Goal: Task Accomplishment & Management: Manage account settings

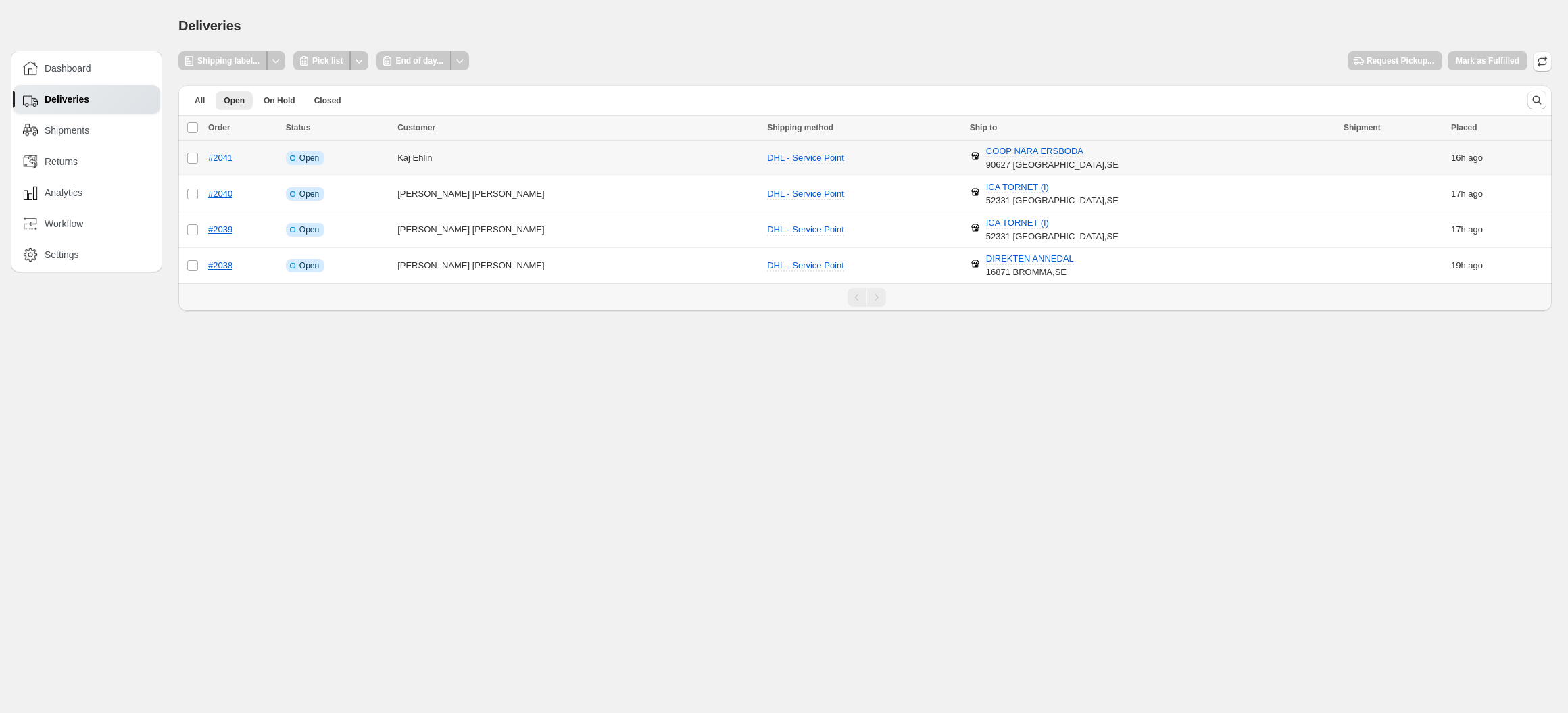
click at [192, 170] on td "Select order" at bounding box center [191, 159] width 25 height 36
click at [189, 185] on td "Select order" at bounding box center [191, 194] width 25 height 36
click at [187, 235] on td "Select order" at bounding box center [191, 230] width 25 height 36
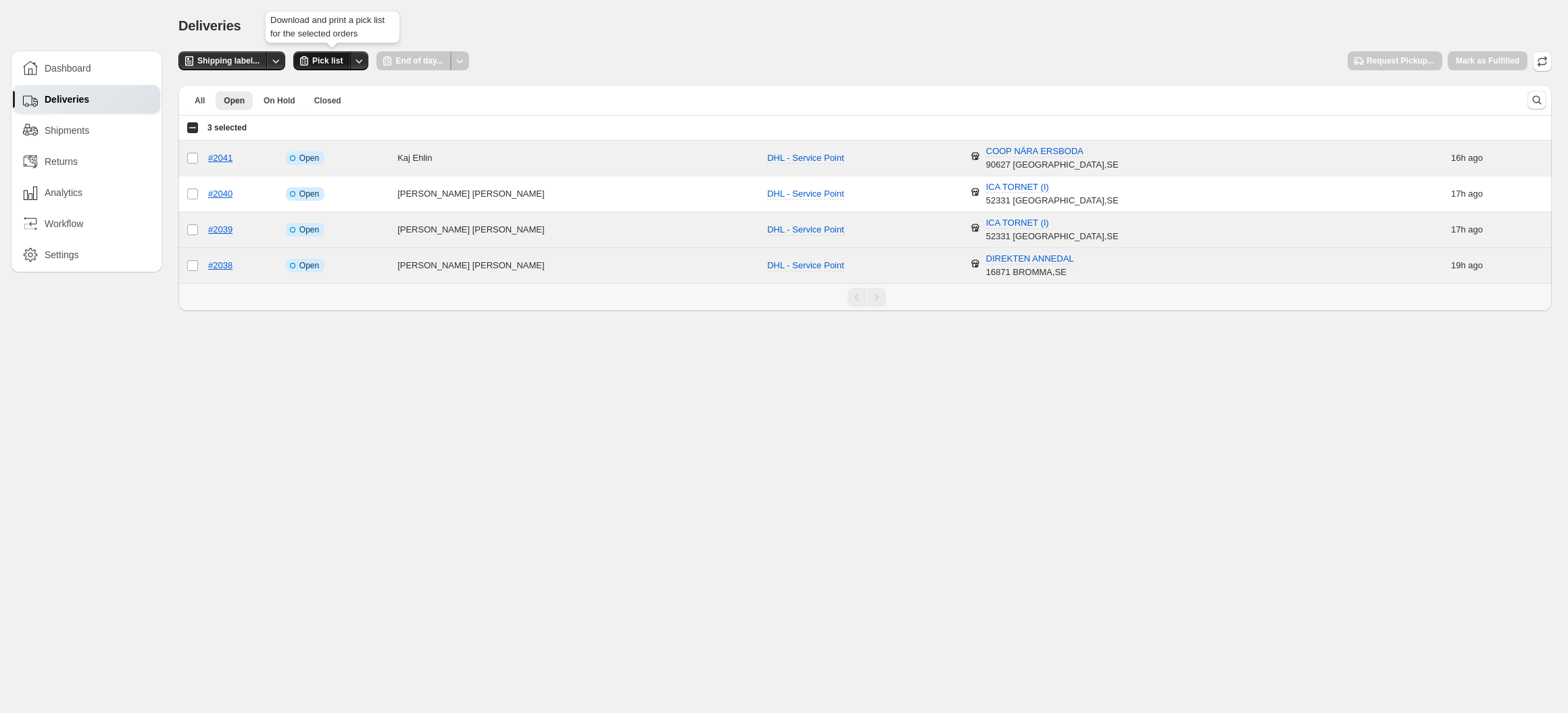
click at [335, 64] on span "Pick list" at bounding box center [327, 60] width 31 height 11
click at [440, 17] on div "Some selected orders do not have a shipment created yet." at bounding box center [425, 30] width 141 height 43
click at [631, 77] on div "**********" at bounding box center [864, 181] width 1373 height 259
click at [194, 125] on div "Open window for creating shipping labels for the selected orders" at bounding box center [232, 98] width 141 height 57
click at [188, 136] on div "Select all 4 orders 3 selected" at bounding box center [864, 127] width 1373 height 25
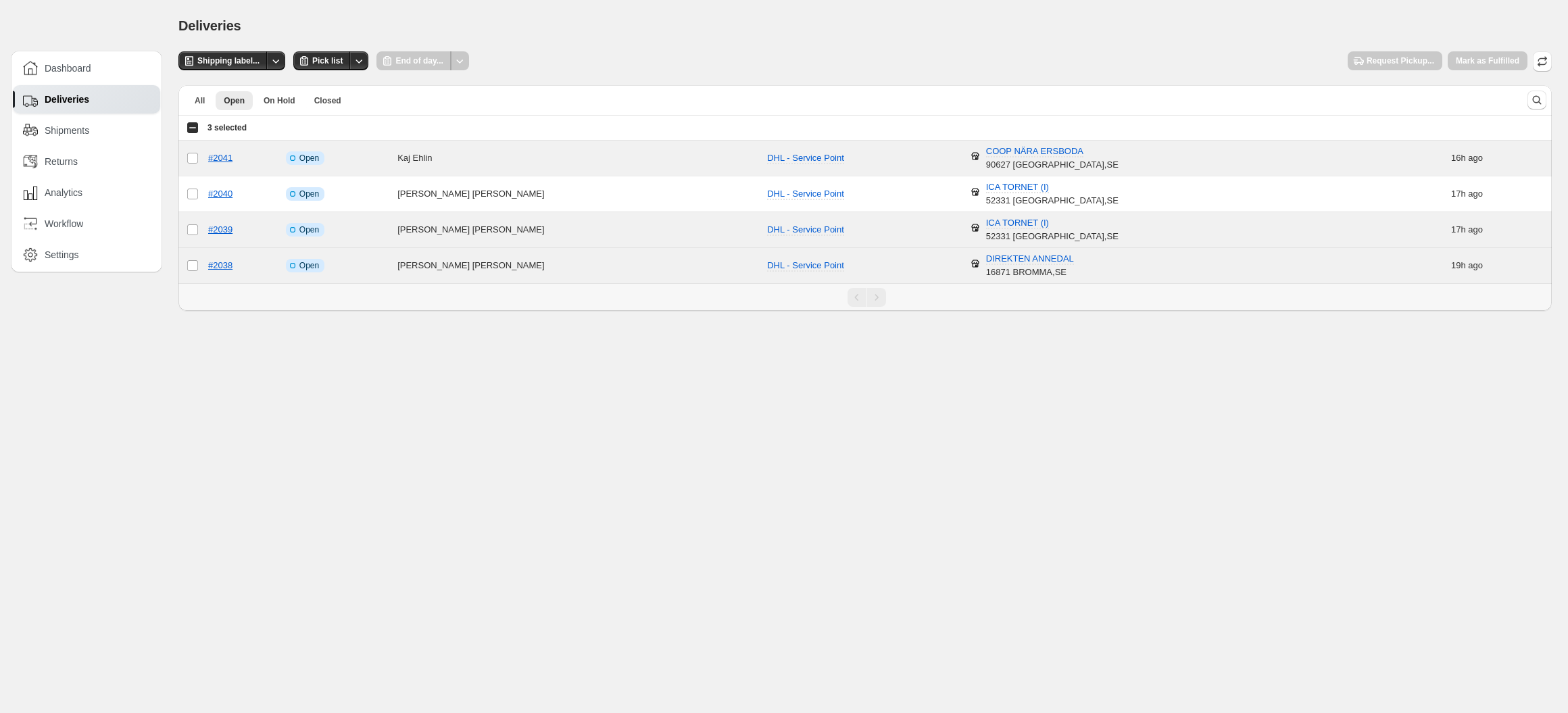
click at [192, 131] on div "Select all 4 orders 3 selected" at bounding box center [216, 127] width 60 height 12
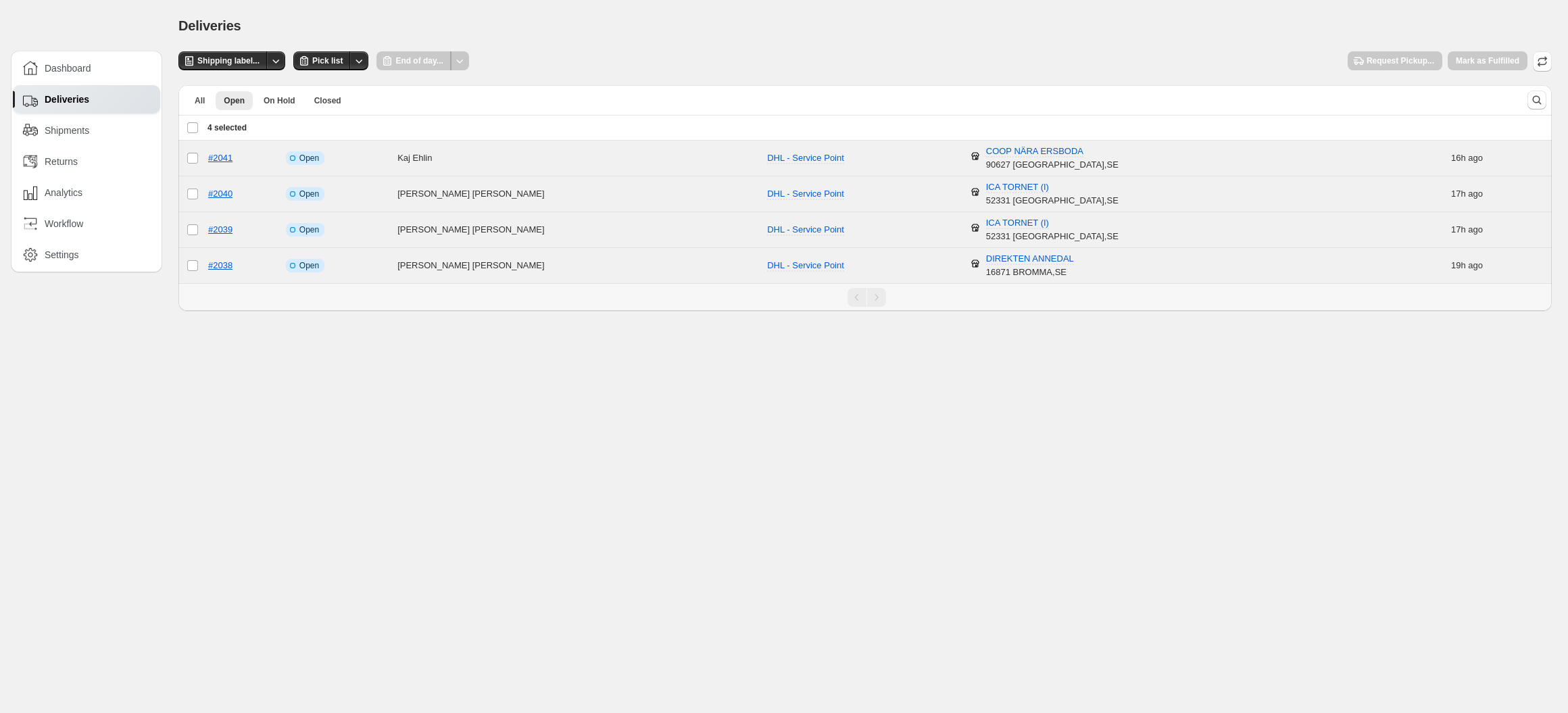
click at [192, 131] on div "Deselect all 4 orders 4 selected" at bounding box center [216, 127] width 60 height 12
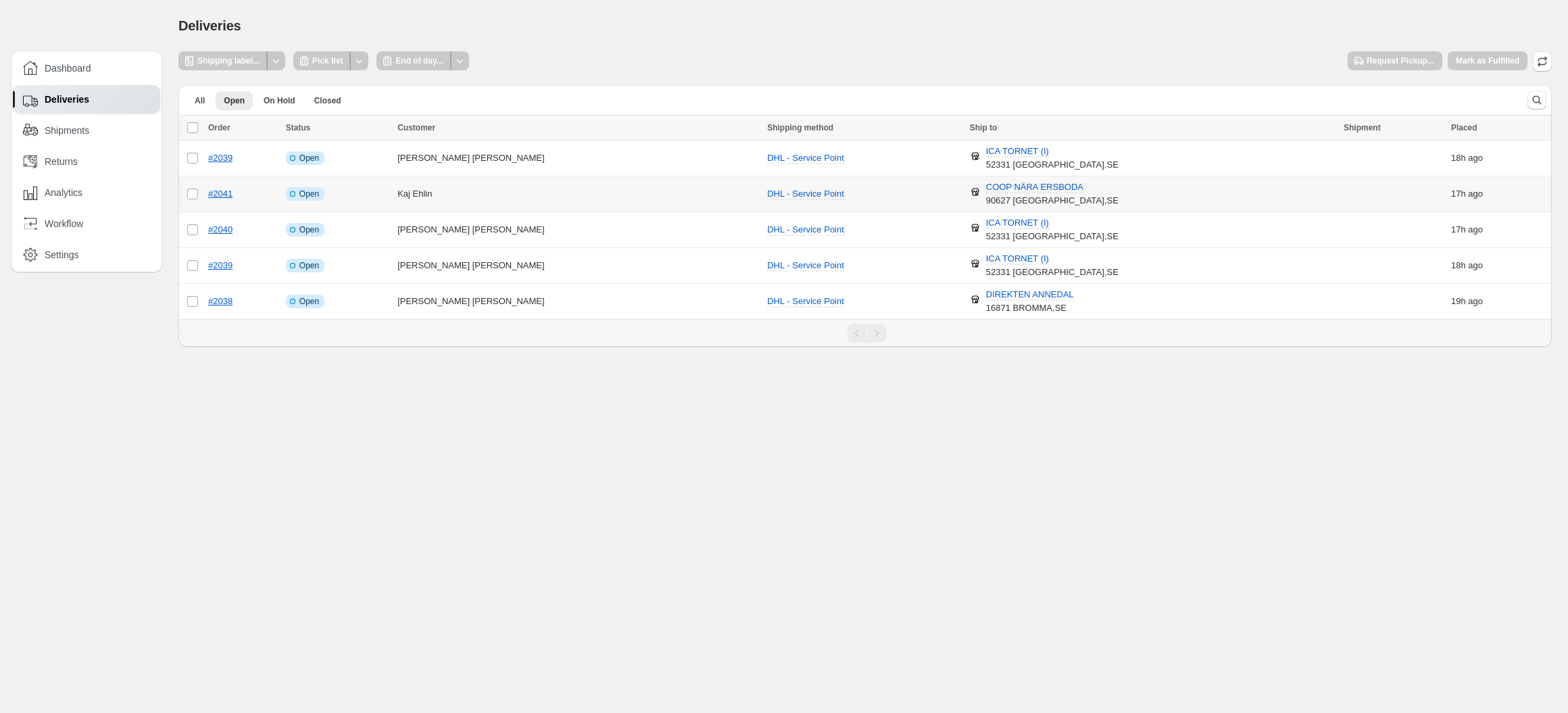
click at [468, 188] on td "Kaj Ehlin" at bounding box center [578, 194] width 370 height 36
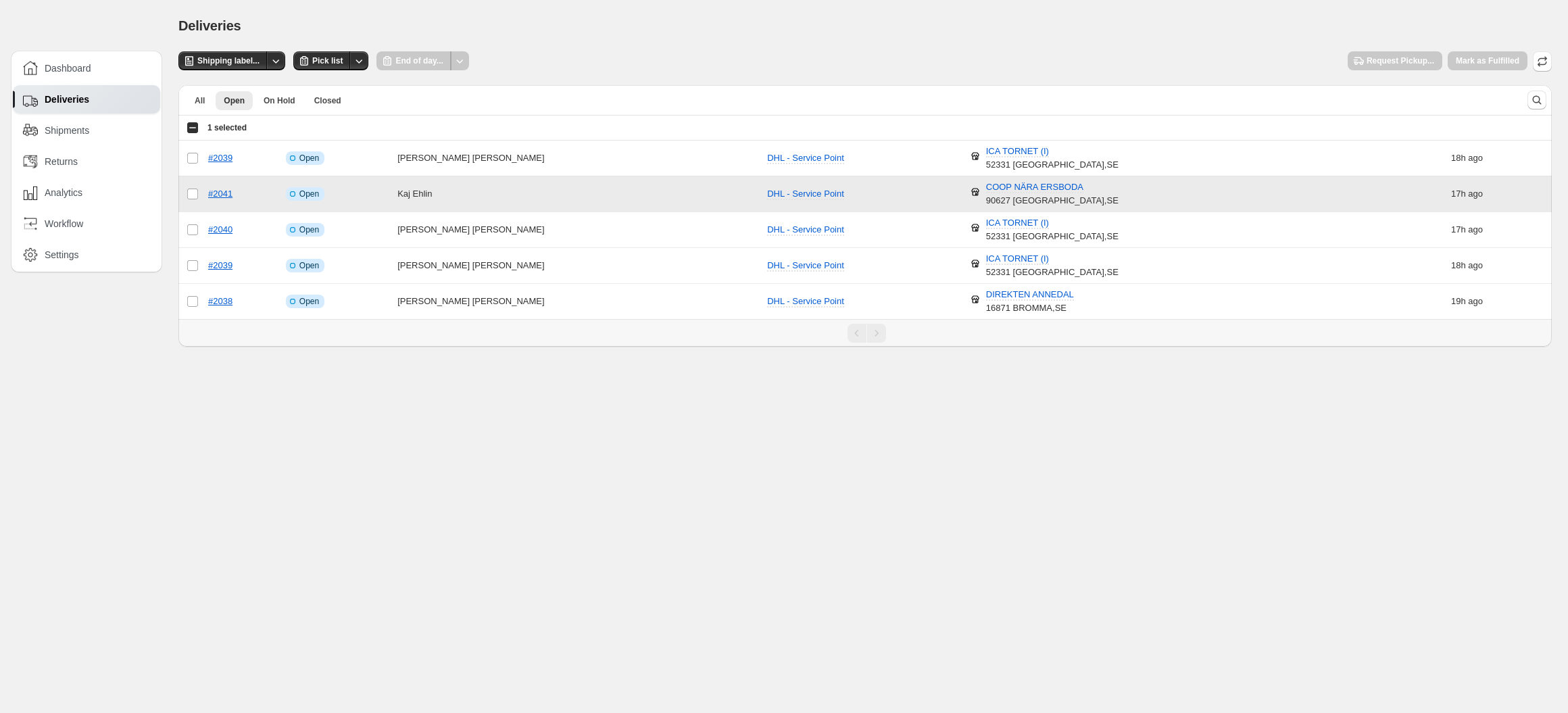
click at [468, 188] on td "Kaj Ehlin" at bounding box center [578, 194] width 370 height 36
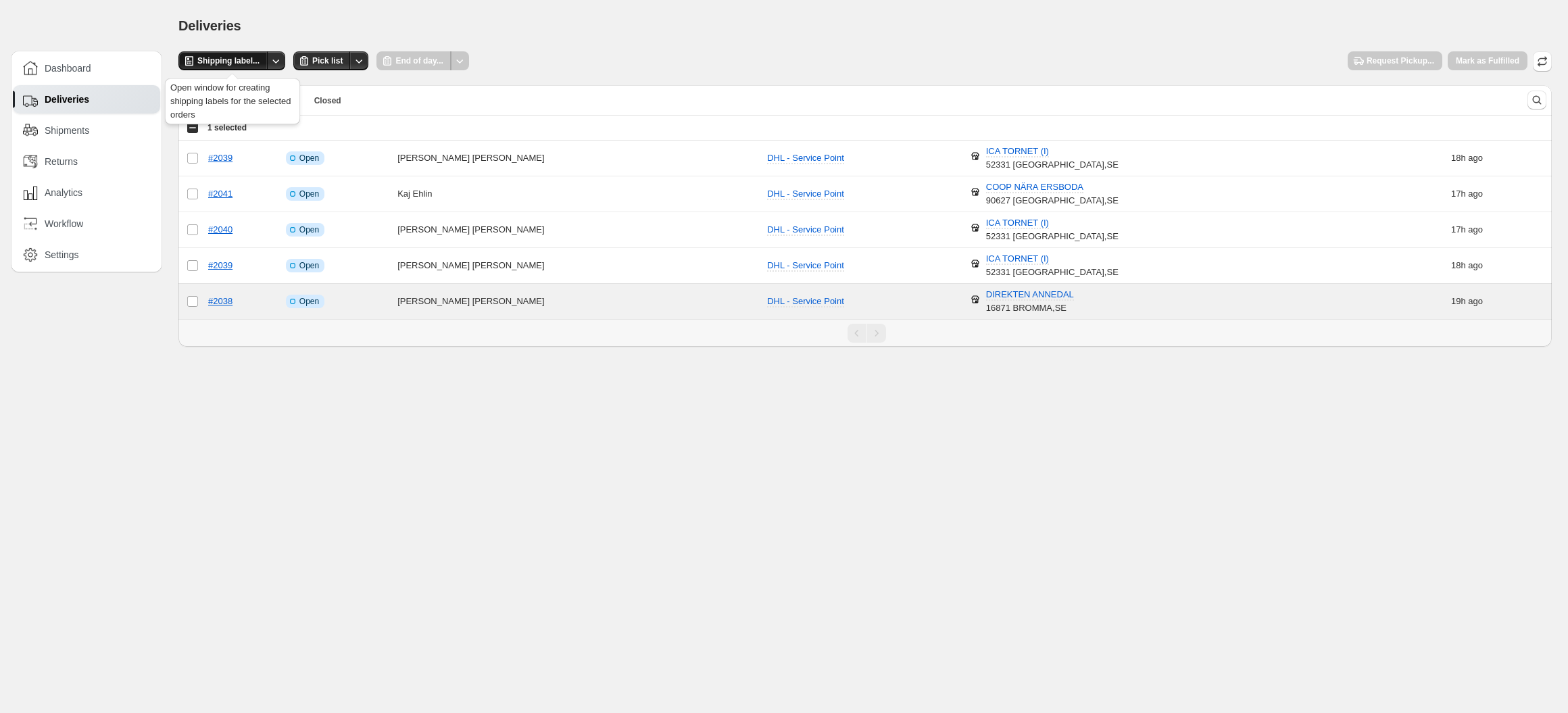
click at [227, 62] on span "Shipping label..." at bounding box center [228, 60] width 62 height 11
click at [185, 304] on td "Select order" at bounding box center [191, 302] width 25 height 36
click at [1358, 65] on icon "button" at bounding box center [1359, 61] width 14 height 14
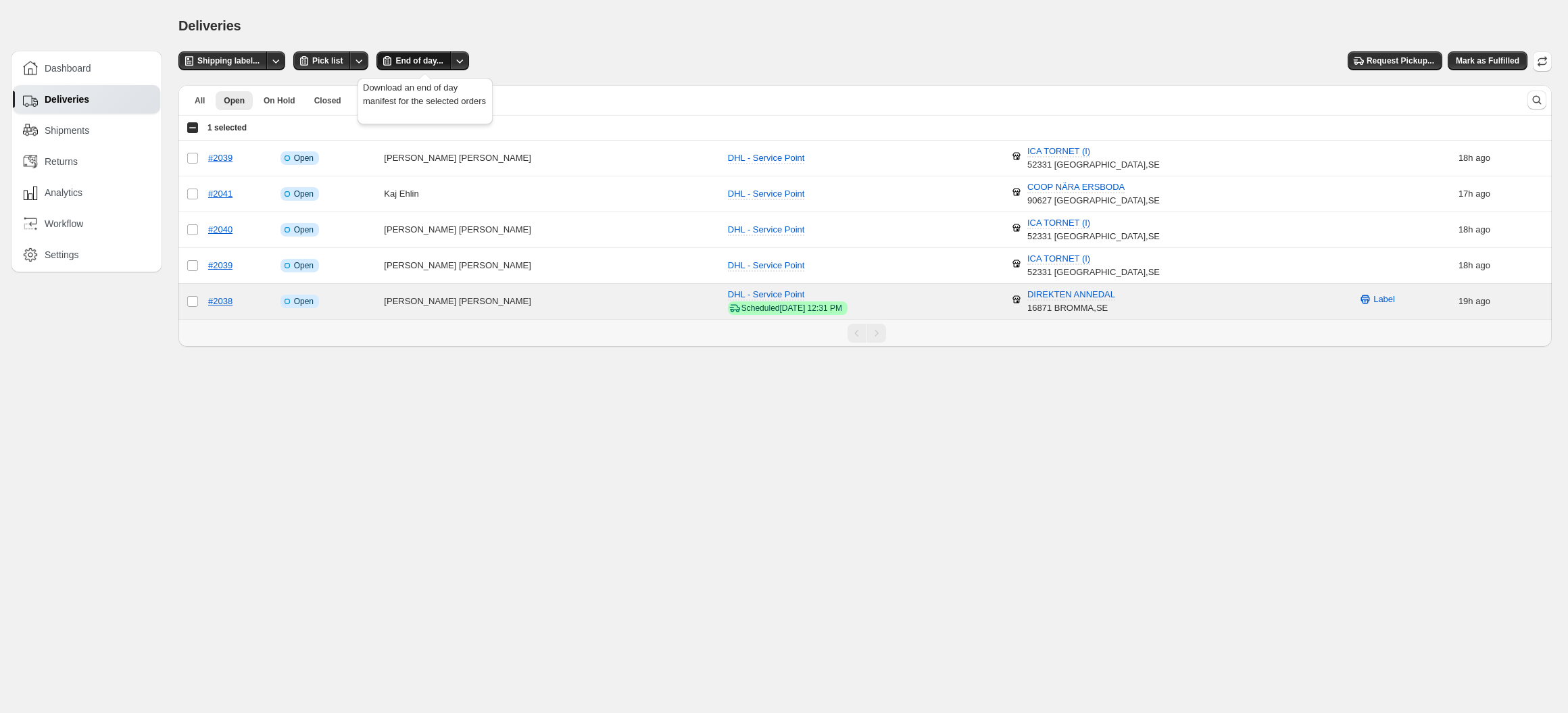
click at [391, 58] on icon "button" at bounding box center [388, 60] width 8 height 9
click at [1492, 58] on span "Mark as Fulfilled" at bounding box center [1487, 60] width 64 height 11
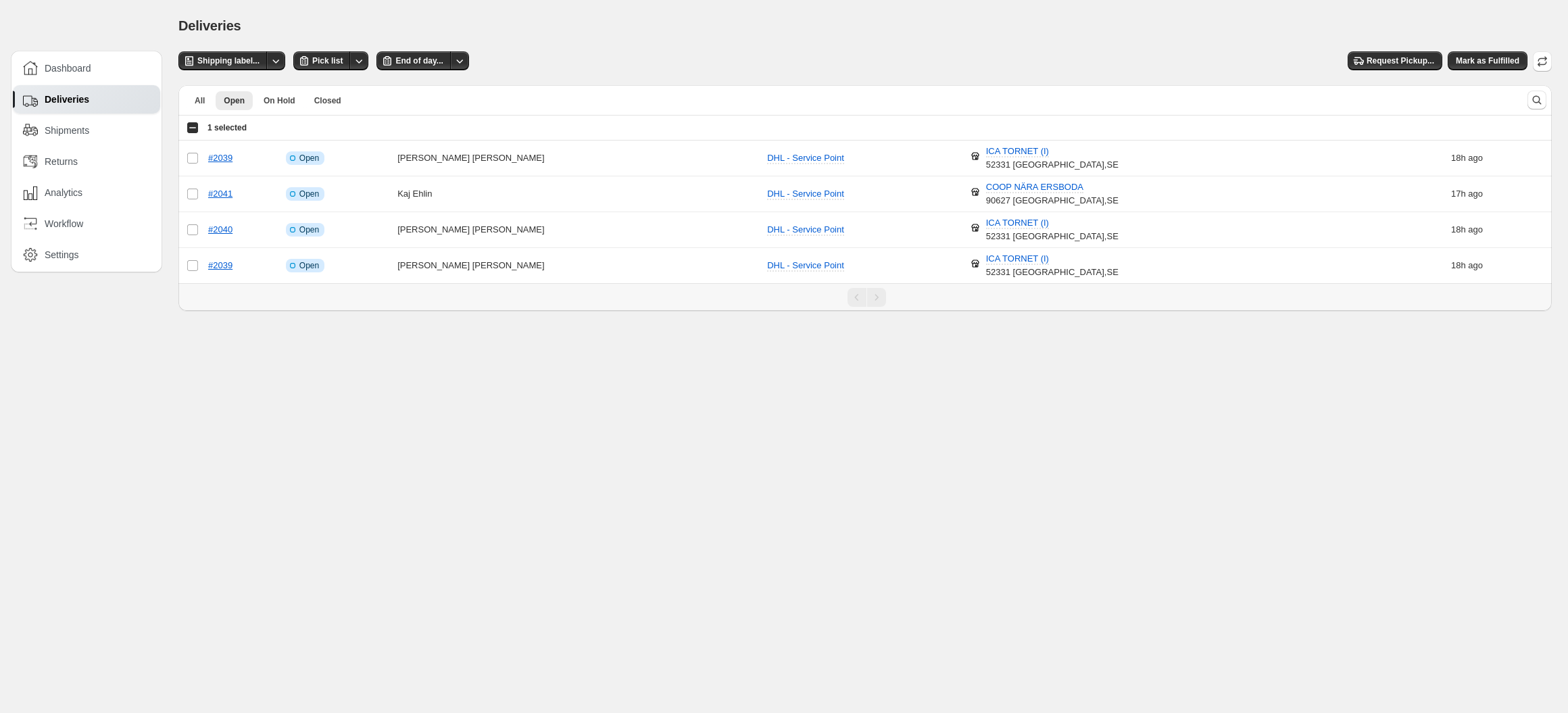
click at [665, 21] on div "Deliveries" at bounding box center [864, 25] width 1373 height 19
click at [194, 127] on div "Select all 4 orders 1 selected" at bounding box center [216, 127] width 60 height 12
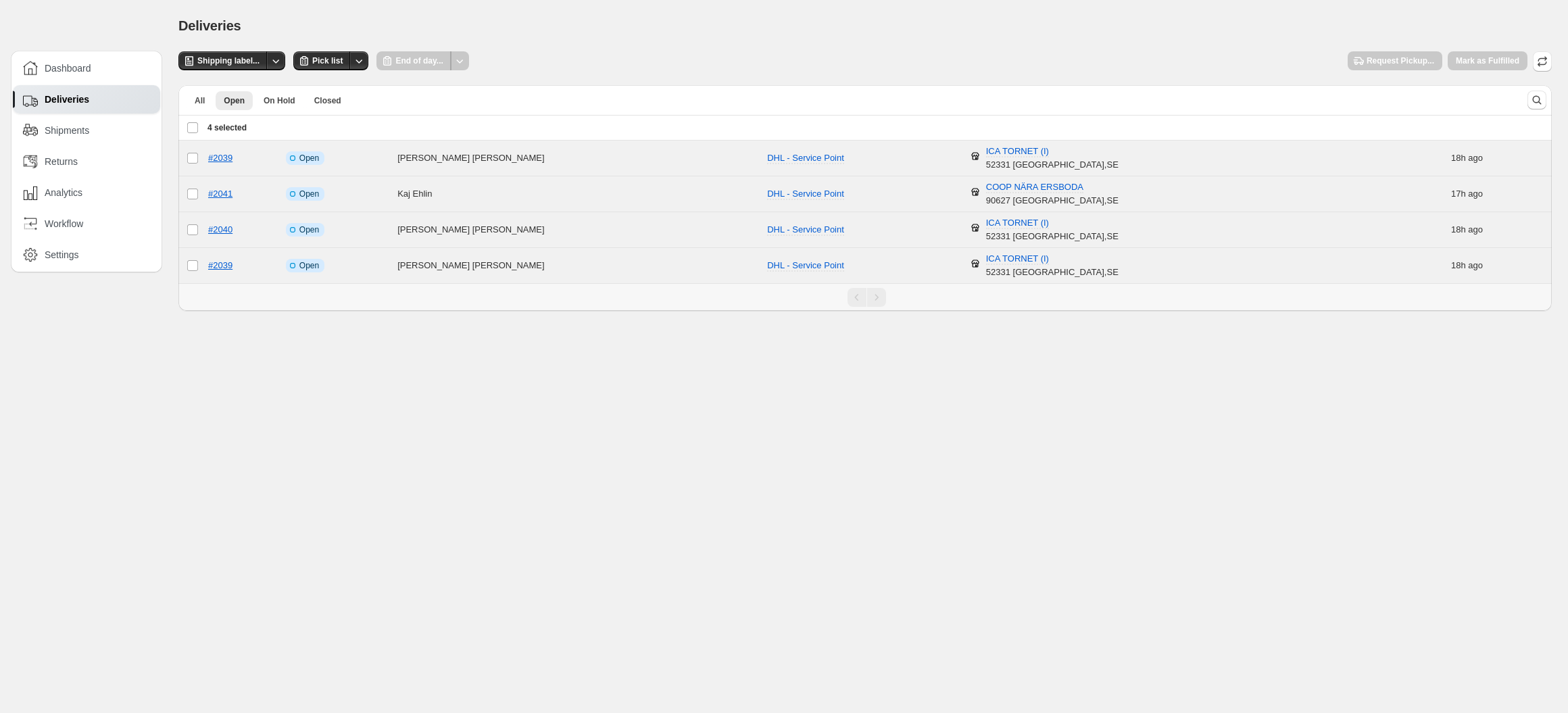
click at [187, 131] on div "Deselect all 4 orders 4 selected" at bounding box center [216, 127] width 60 height 12
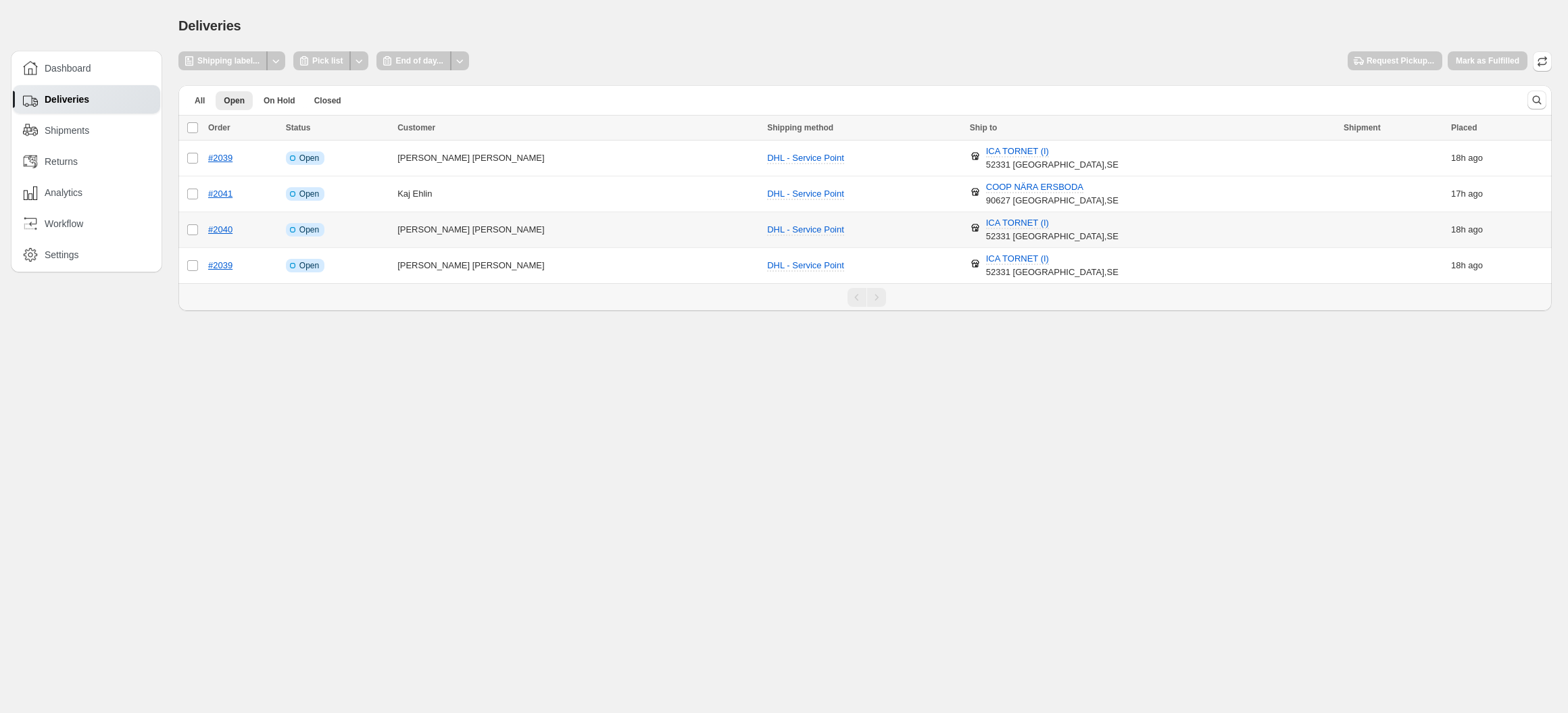
click at [387, 217] on td "Info Incomplete Open" at bounding box center [337, 230] width 111 height 36
click at [243, 264] on td "#2039" at bounding box center [243, 265] width 78 height 36
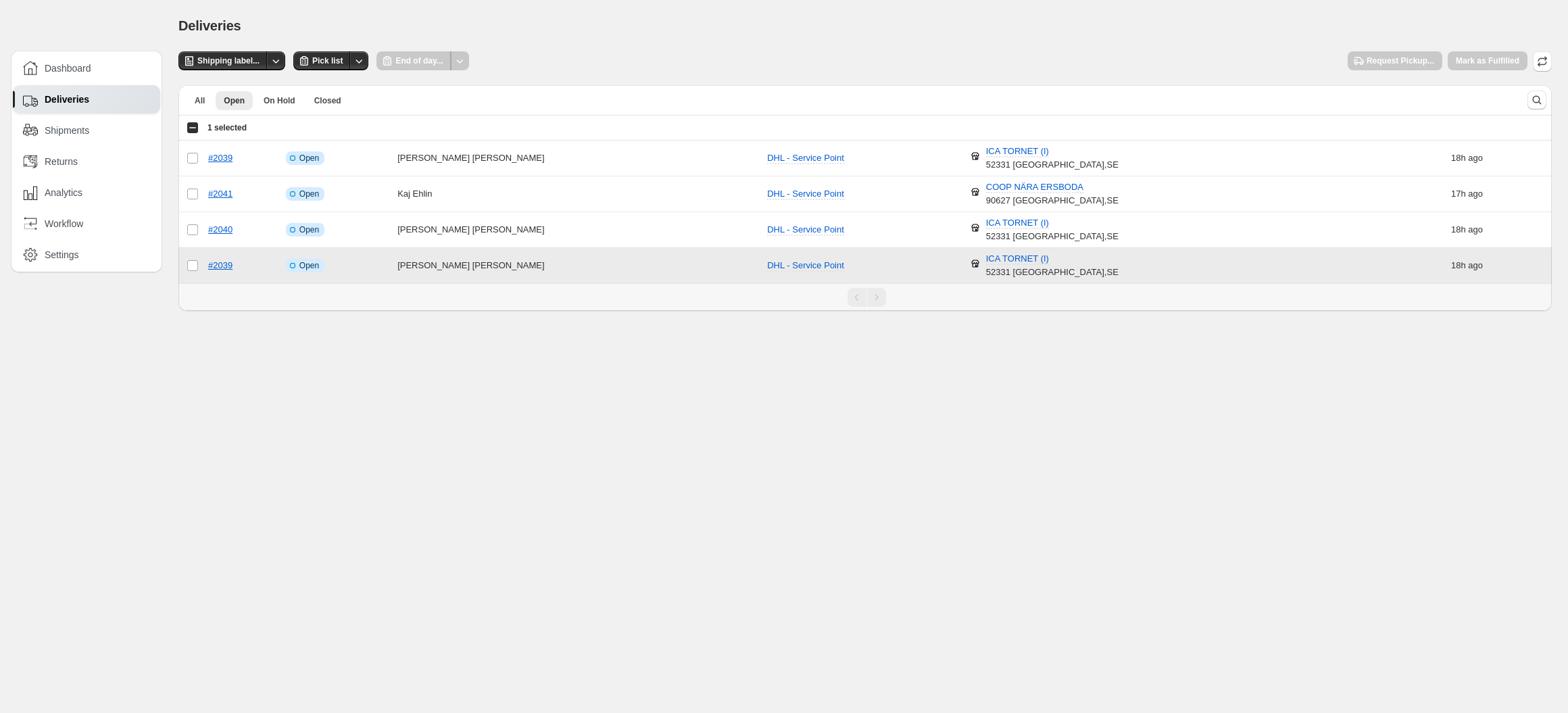
click at [242, 264] on td "#2039" at bounding box center [243, 265] width 78 height 36
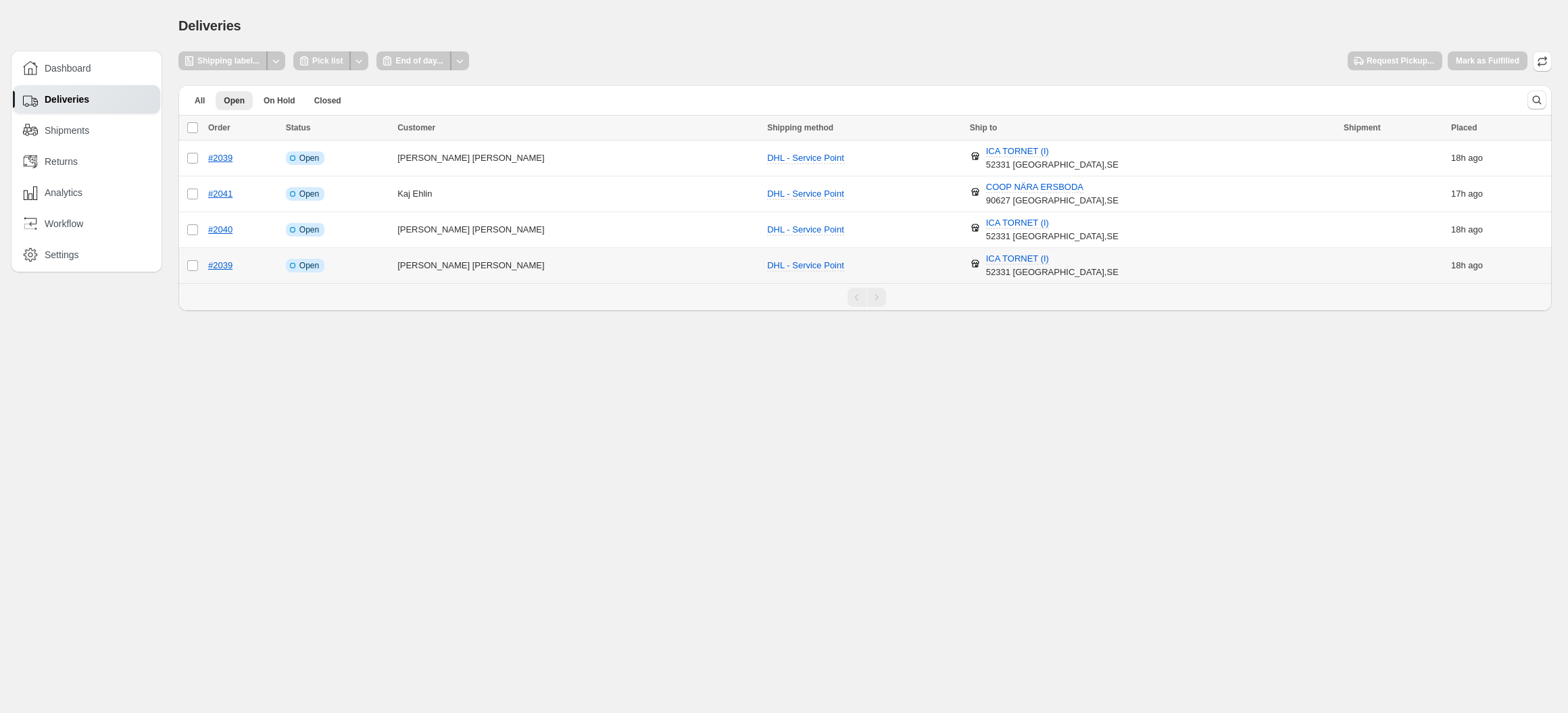
click at [391, 274] on td "Info Incomplete Open" at bounding box center [337, 265] width 111 height 36
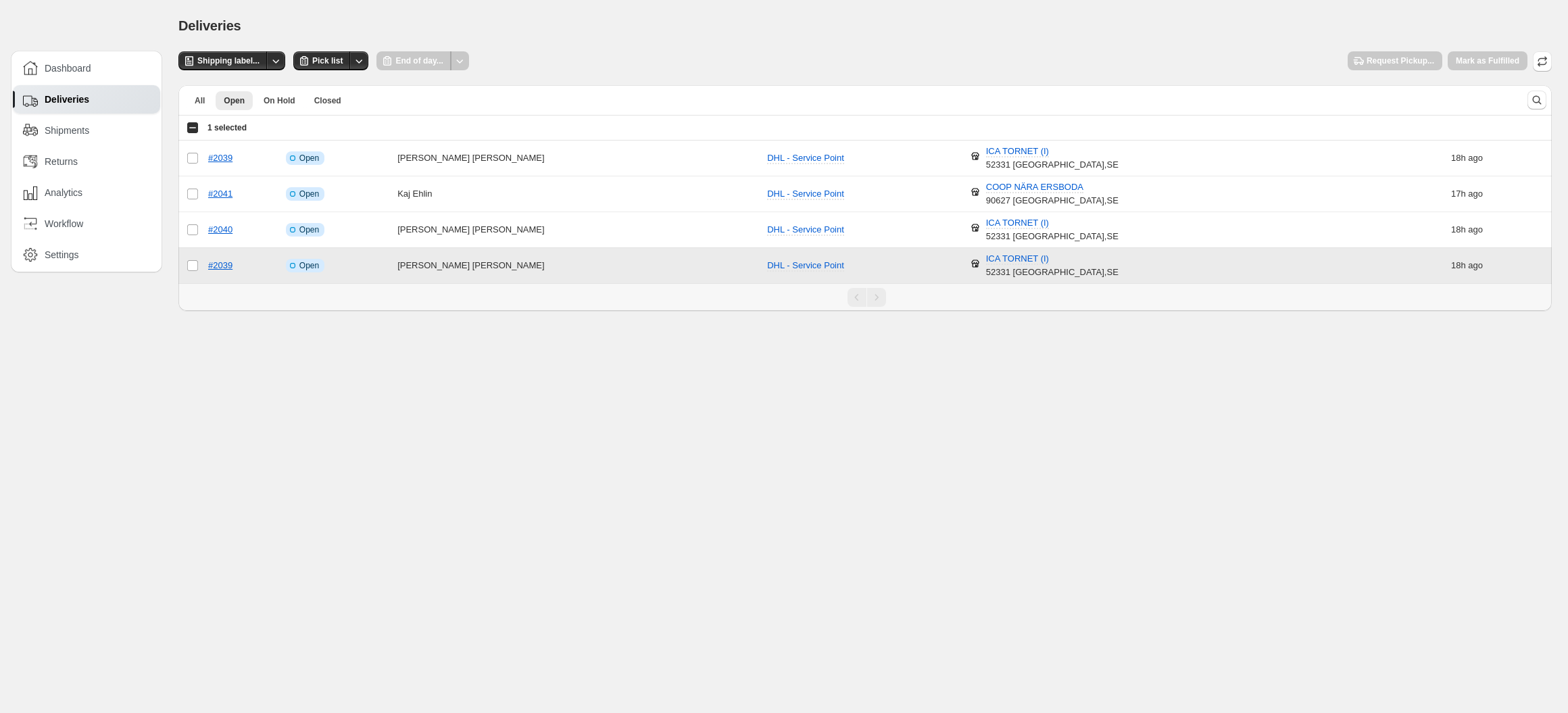
click at [391, 274] on td "Info Incomplete Open" at bounding box center [337, 265] width 111 height 36
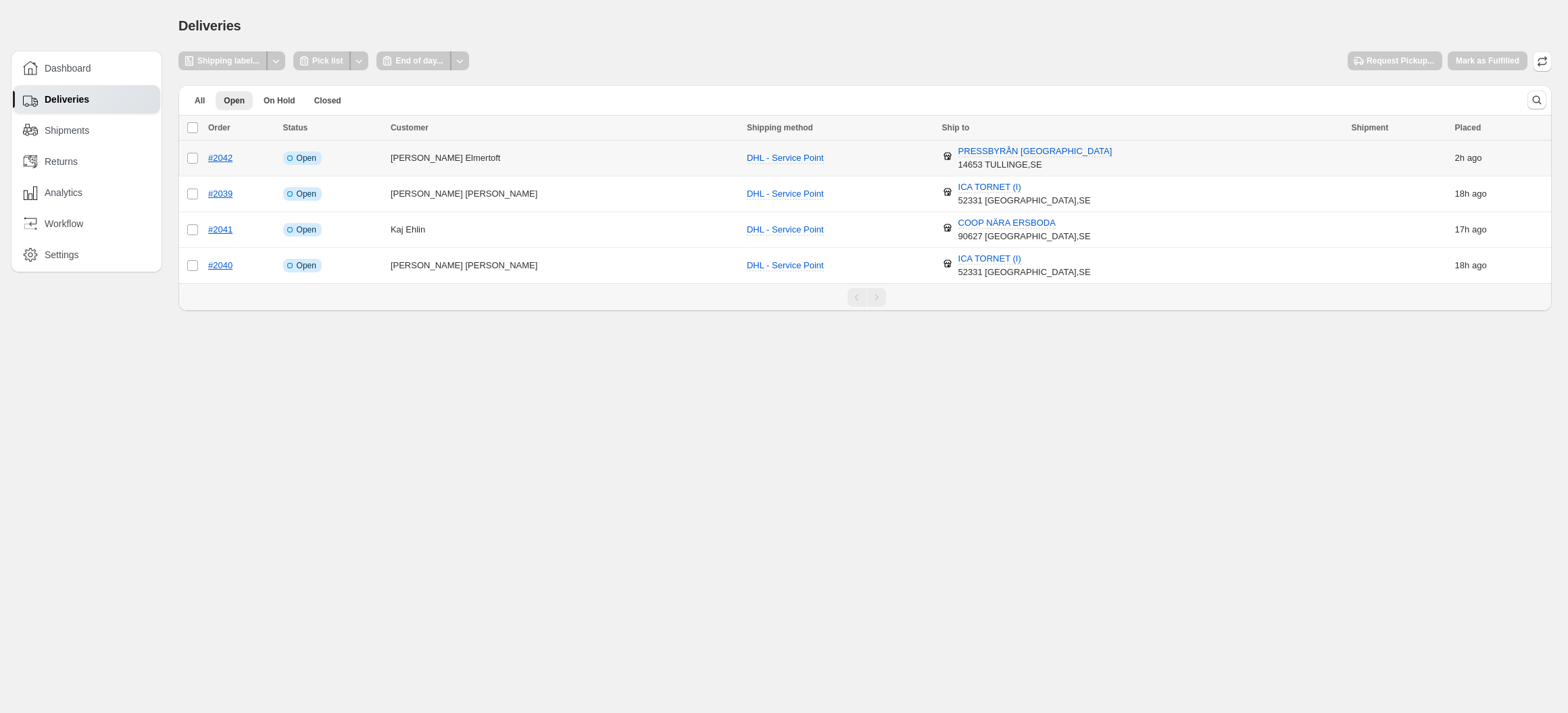
click at [371, 159] on td "Info Incomplete Open" at bounding box center [332, 159] width 108 height 36
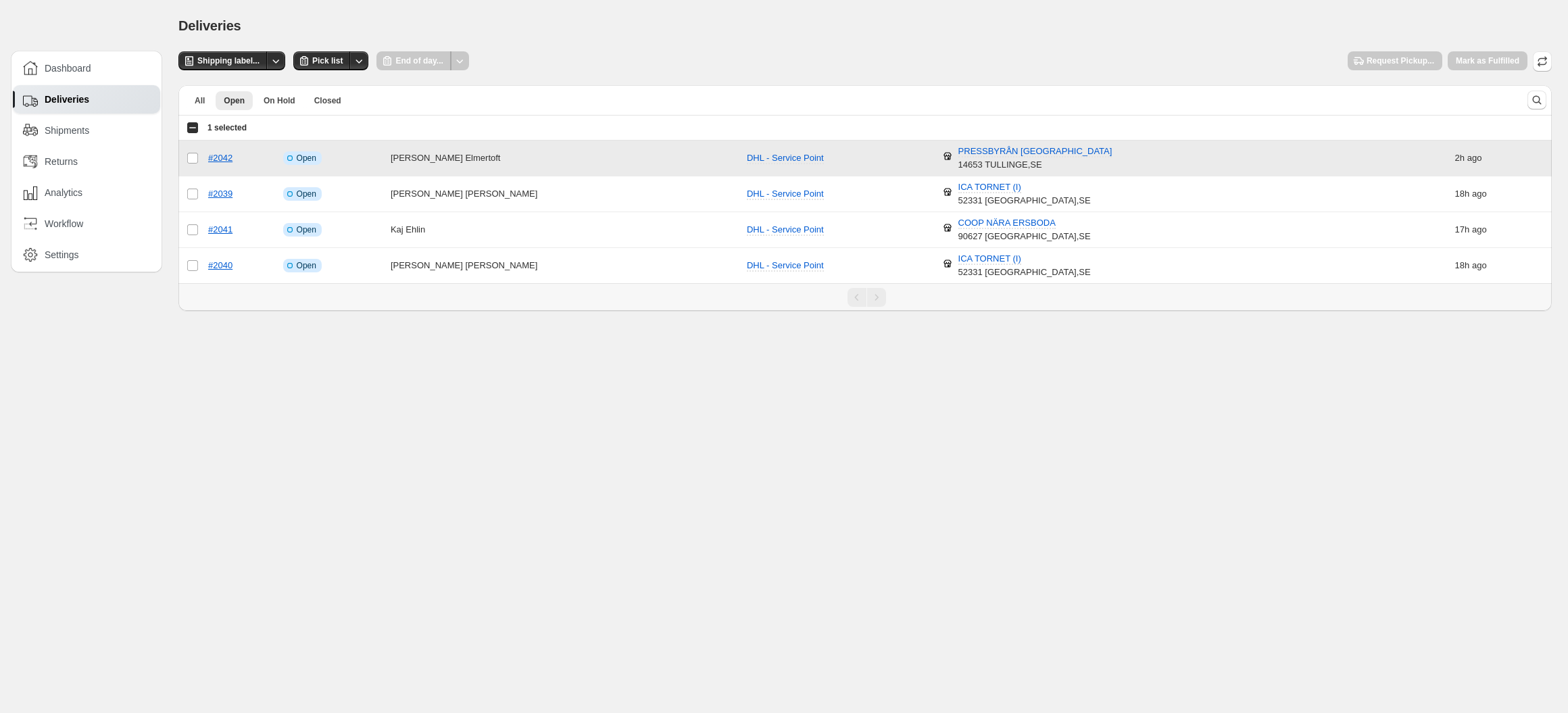
click at [371, 159] on td "Info Incomplete Open" at bounding box center [332, 159] width 108 height 36
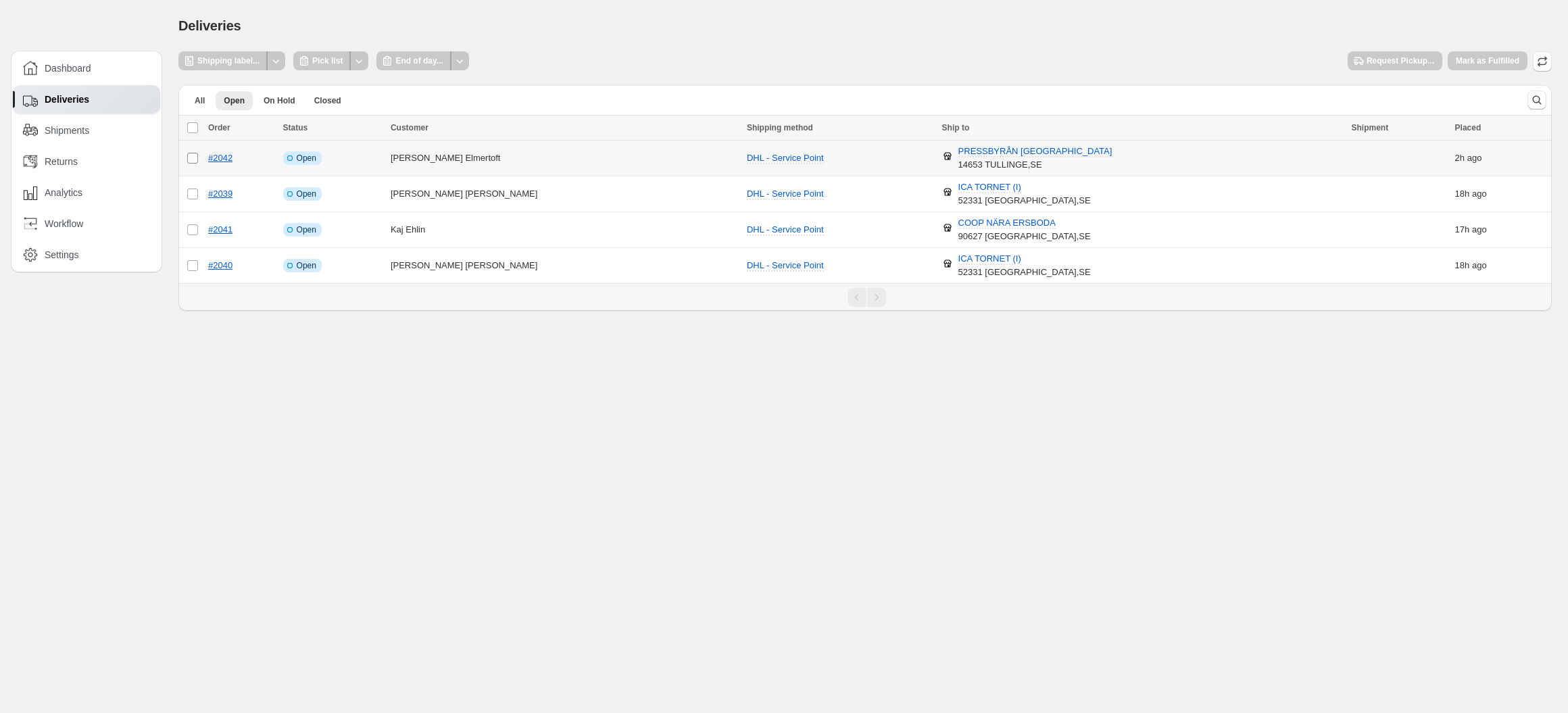
click at [198, 153] on span at bounding box center [193, 158] width 12 height 12
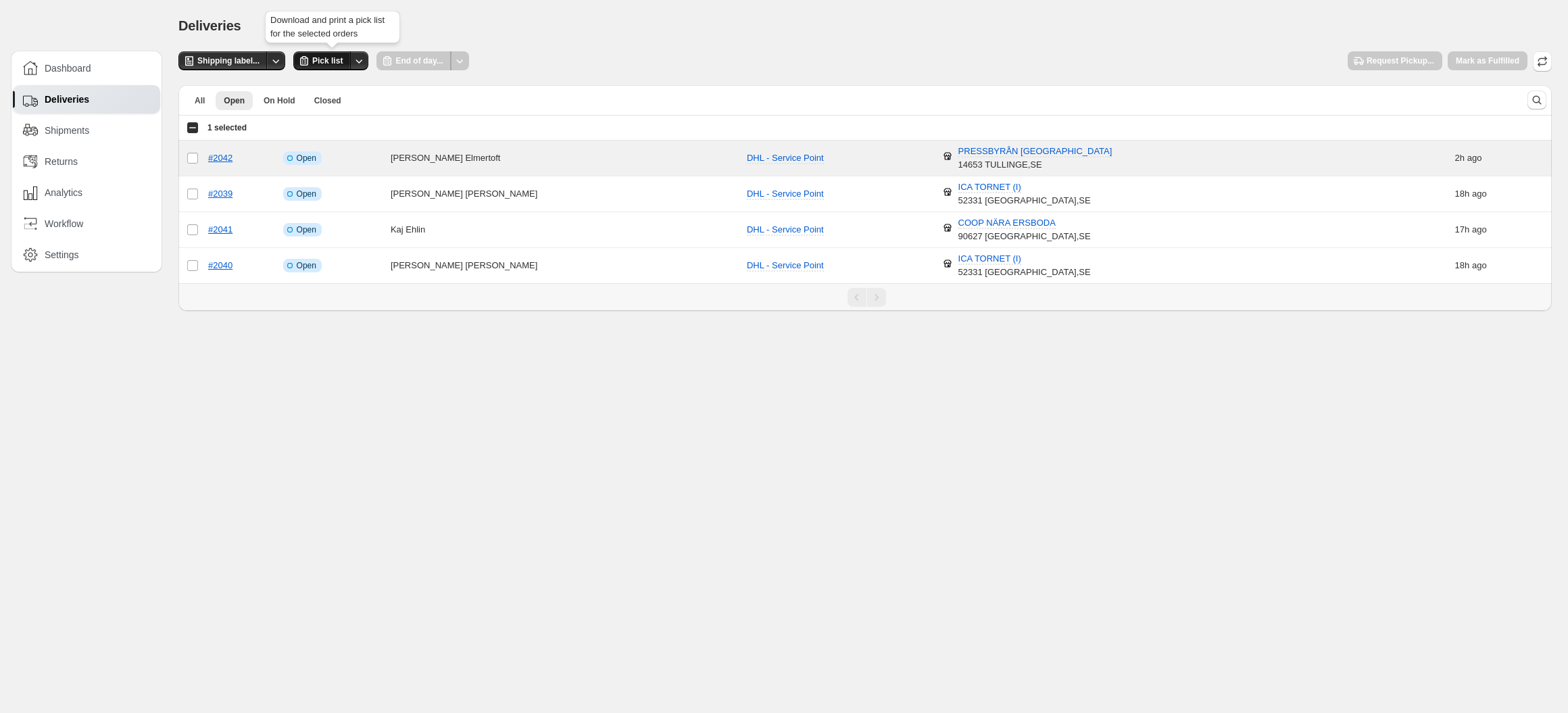
click at [331, 68] on button "Pick list" at bounding box center [322, 61] width 58 height 19
click at [232, 70] on button "Shipping label..." at bounding box center [222, 61] width 89 height 19
click at [1405, 60] on span "Request Pickup..." at bounding box center [1400, 60] width 68 height 11
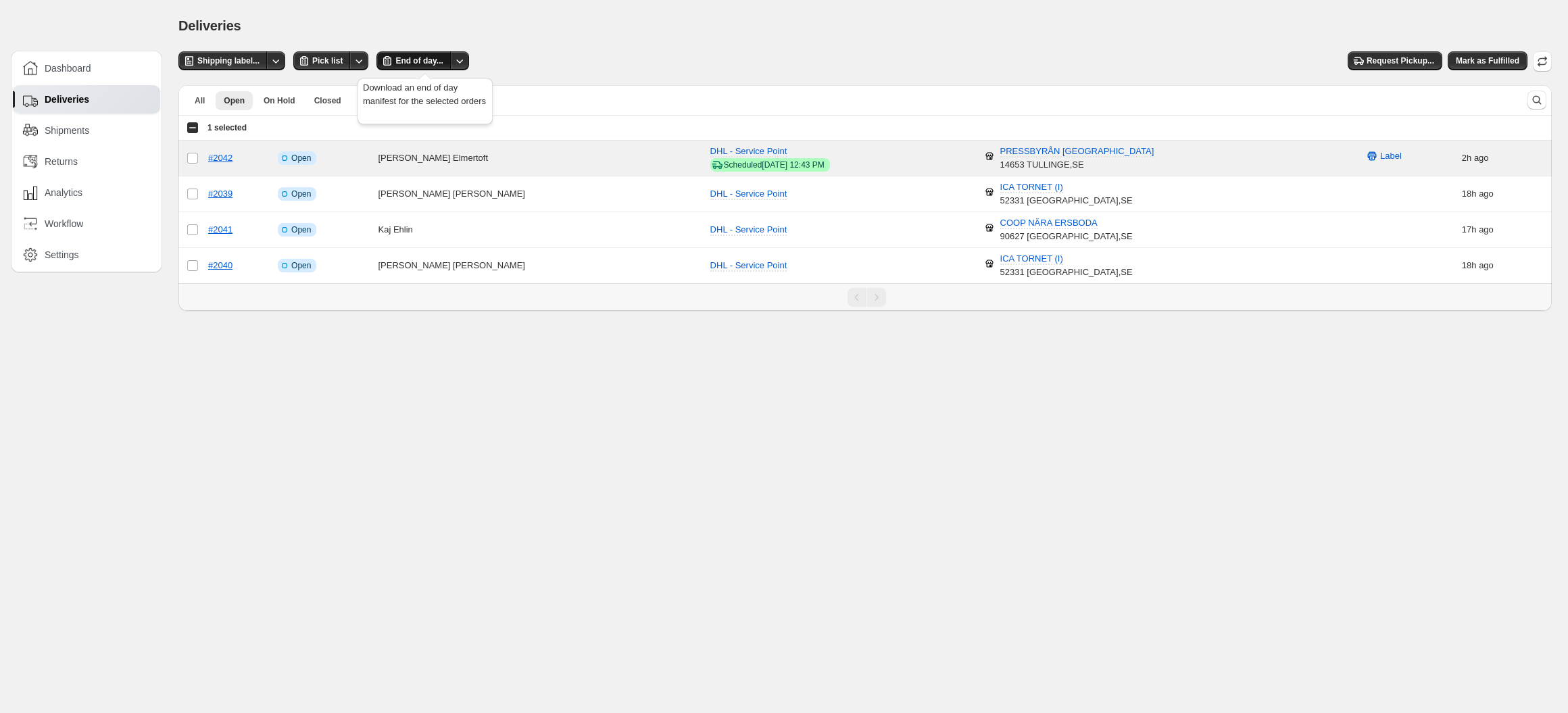
click at [393, 64] on icon "button" at bounding box center [388, 61] width 14 height 14
click at [1487, 56] on span "Mark as Fulfilled" at bounding box center [1487, 60] width 64 height 11
